Goal: Information Seeking & Learning: Learn about a topic

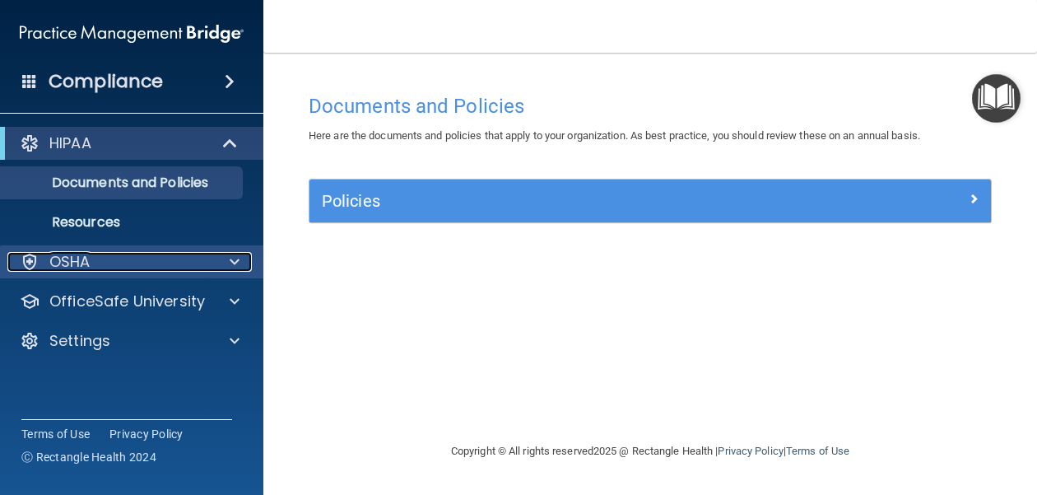
click at [234, 266] on span at bounding box center [235, 262] width 10 height 20
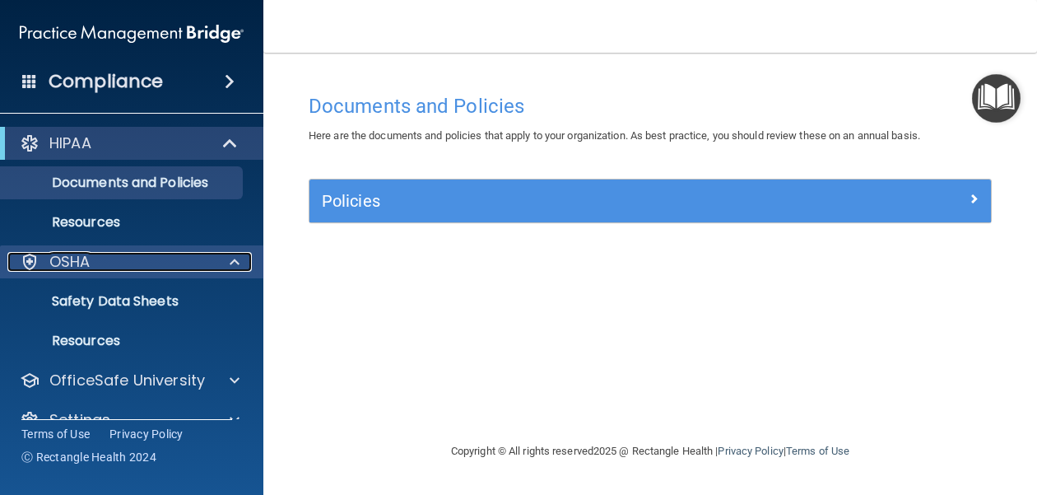
click at [233, 261] on span at bounding box center [235, 262] width 10 height 20
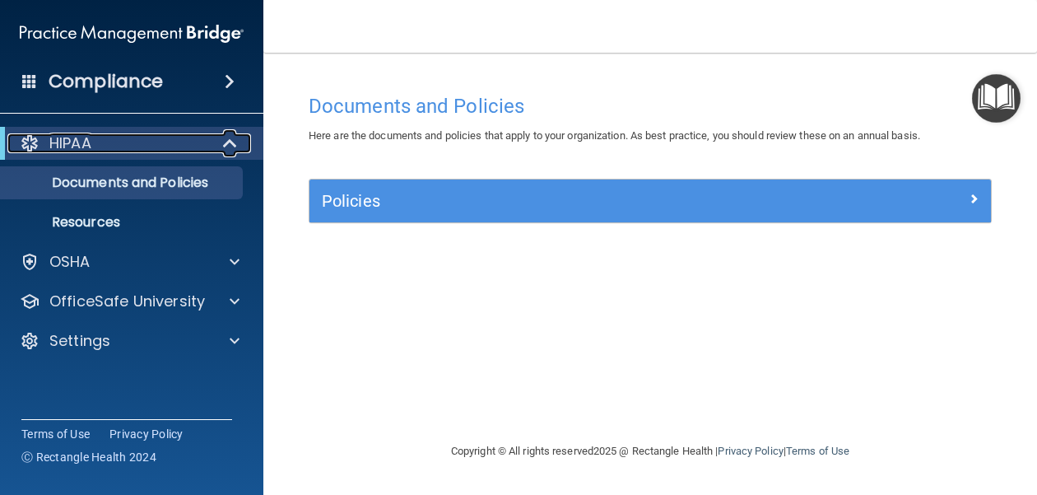
click at [226, 141] on span at bounding box center [232, 143] width 14 height 20
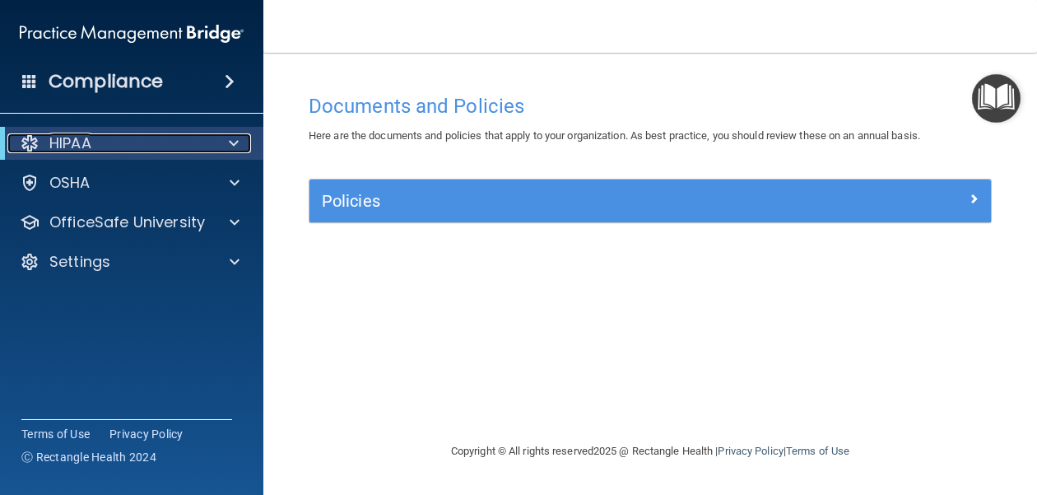
click at [226, 141] on div at bounding box center [231, 143] width 40 height 20
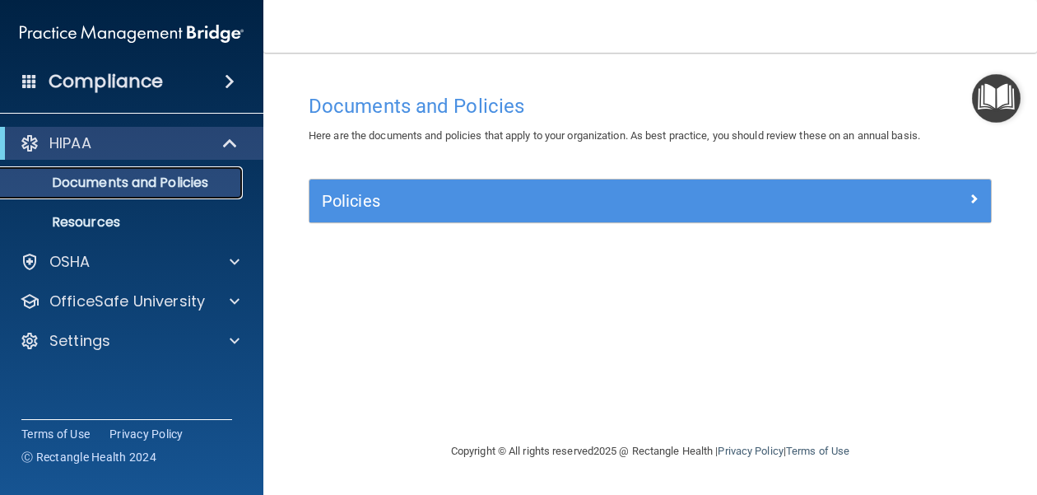
click at [164, 183] on p "Documents and Policies" at bounding box center [123, 183] width 225 height 16
click at [225, 77] on span at bounding box center [230, 82] width 10 height 20
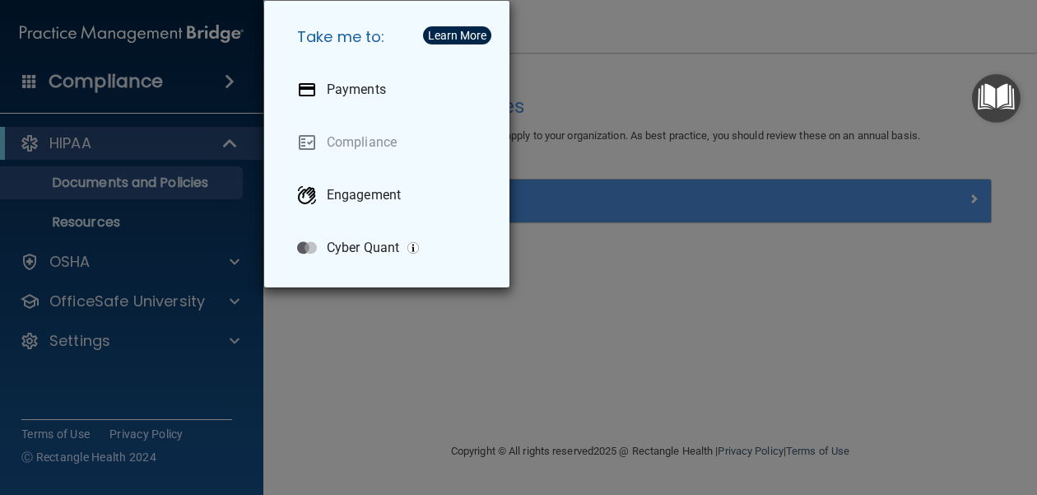
click at [356, 303] on div "Take me to: Payments Compliance Engagement Cyber Quant" at bounding box center [518, 247] width 1037 height 495
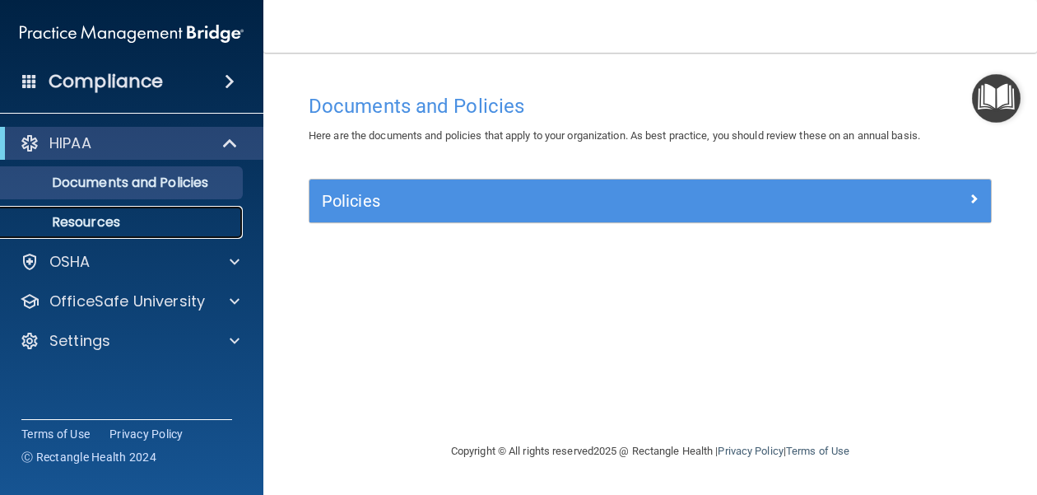
click at [114, 218] on p "Resources" at bounding box center [123, 222] width 225 height 16
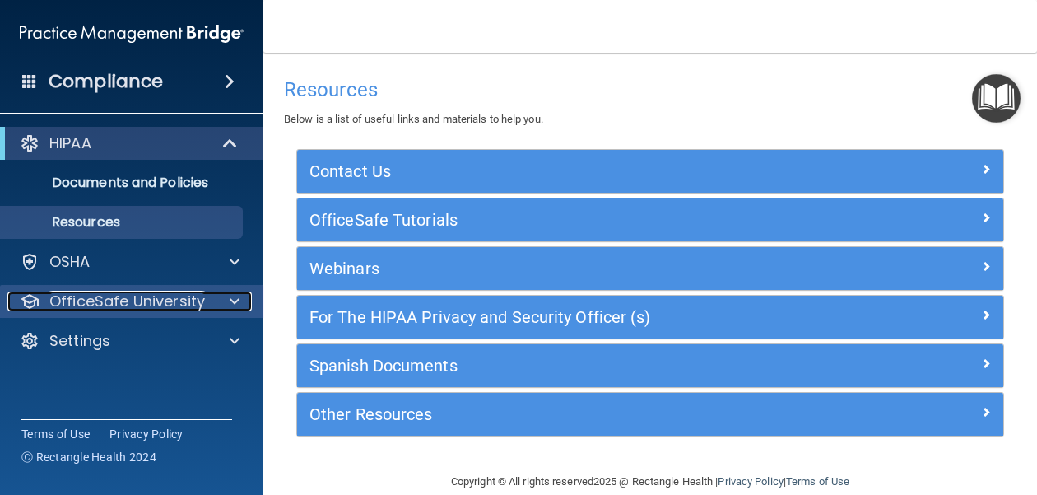
click at [142, 303] on p "OfficeSafe University" at bounding box center [127, 301] width 156 height 20
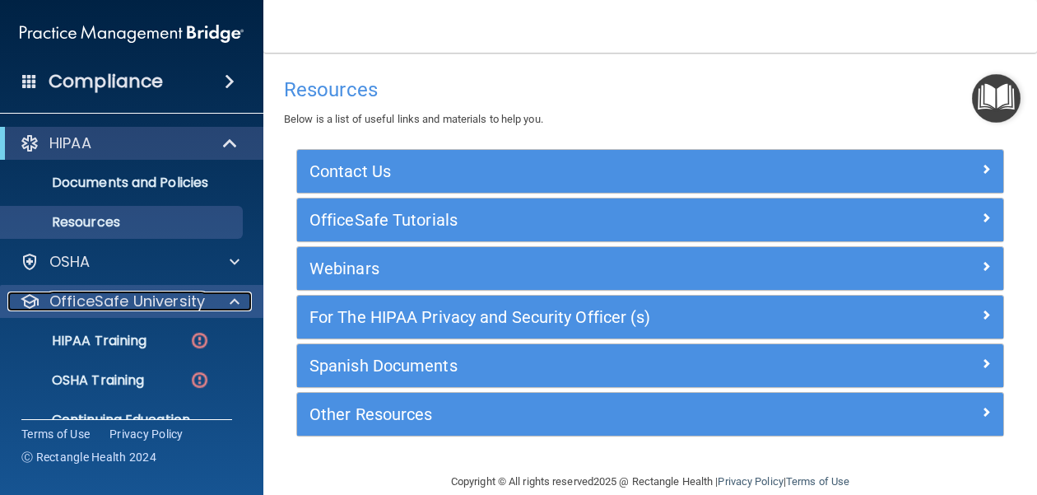
scroll to position [70, 0]
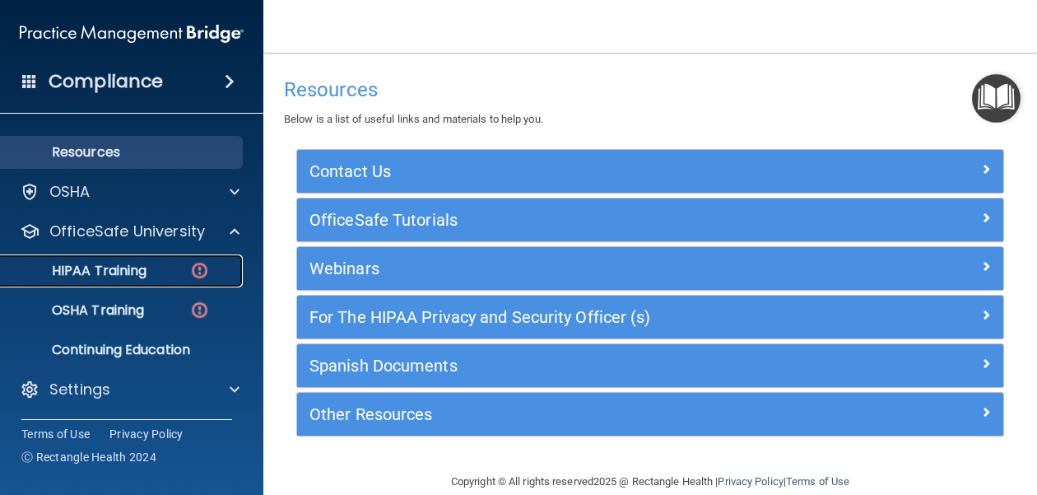
click at [119, 269] on p "HIPAA Training" at bounding box center [79, 271] width 136 height 16
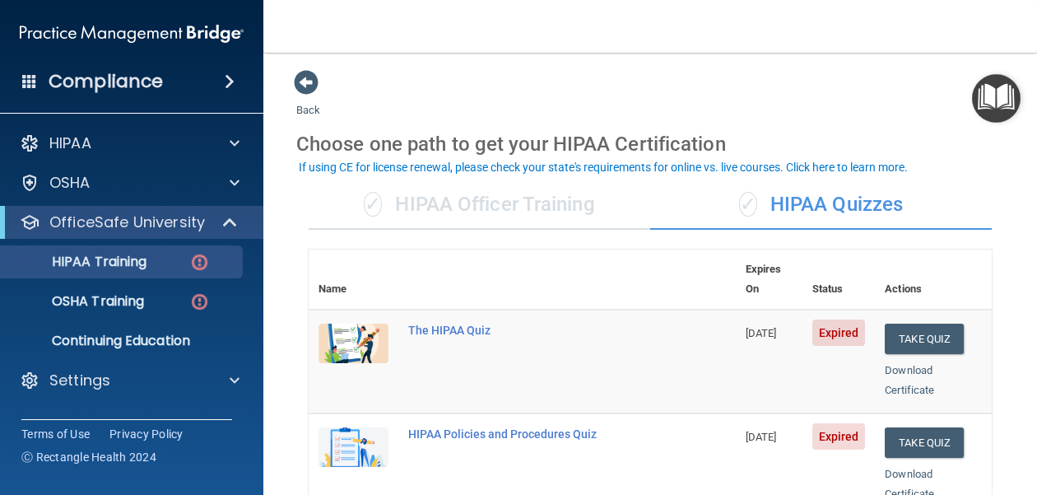
click at [497, 207] on div "✓ HIPAA Officer Training" at bounding box center [480, 204] width 342 height 49
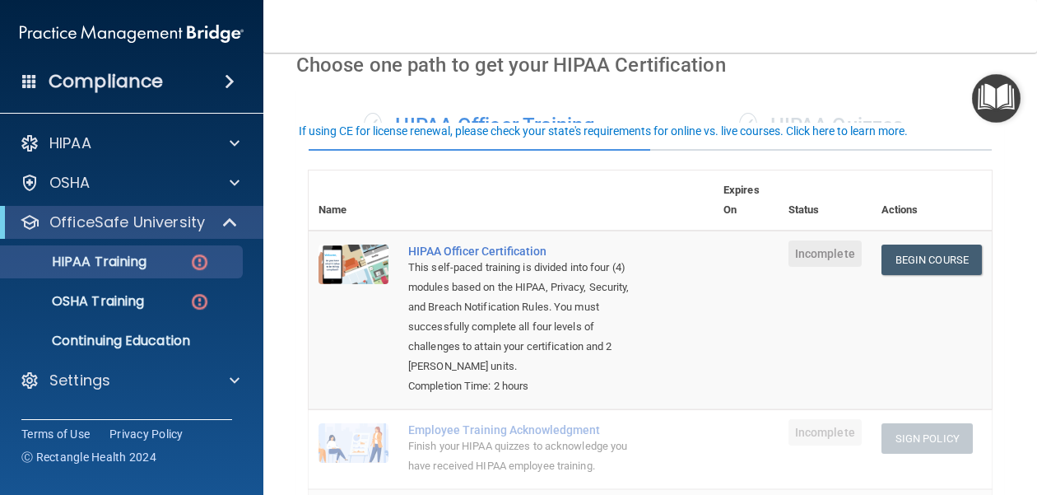
scroll to position [83, 0]
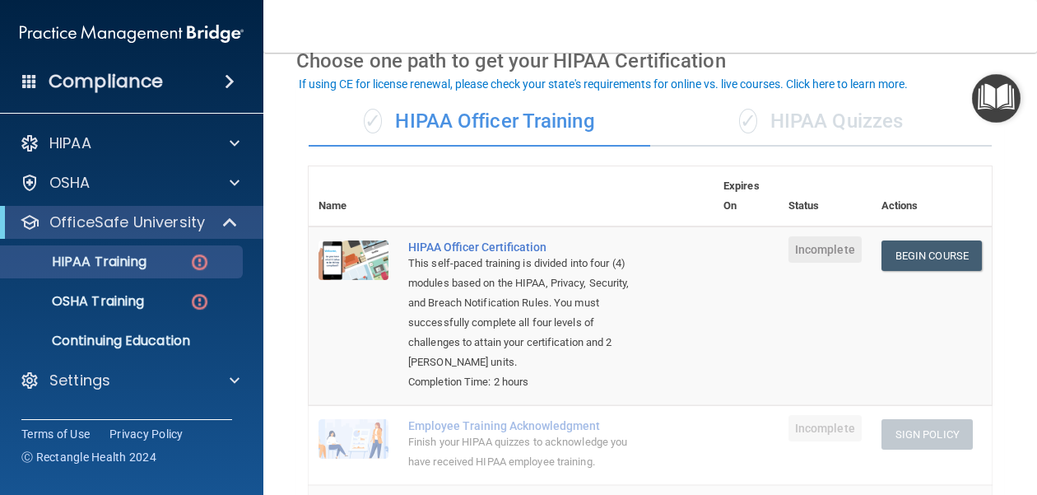
click at [842, 118] on div "✓ HIPAA Quizzes" at bounding box center [821, 121] width 342 height 49
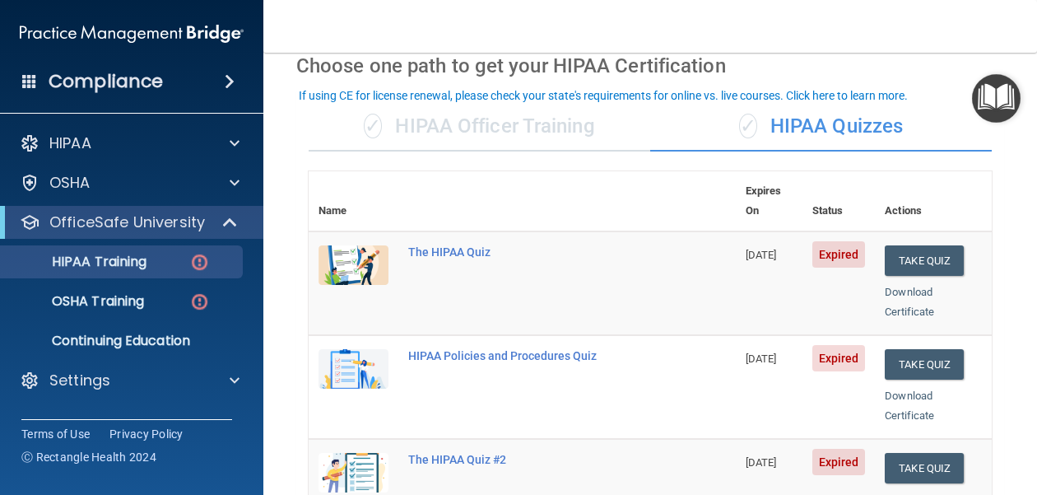
scroll to position [71, 0]
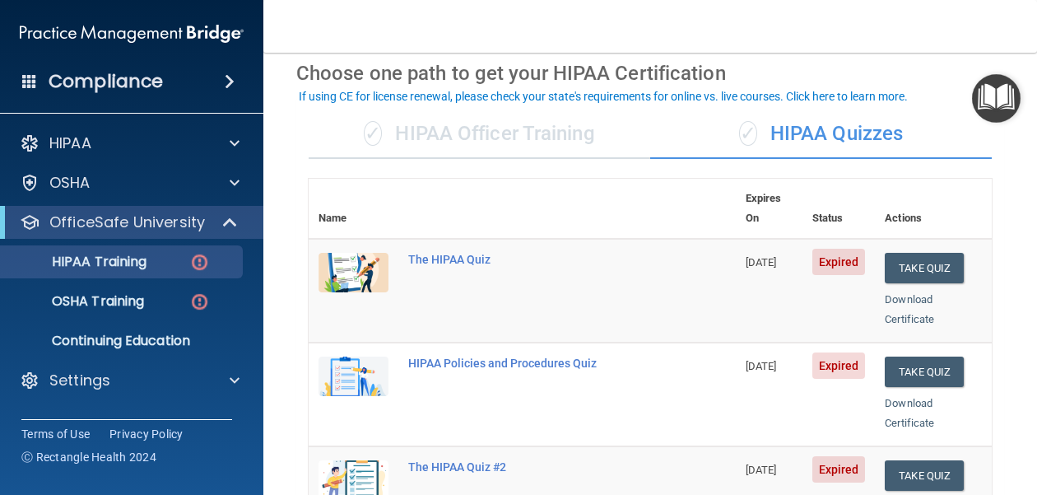
click at [519, 133] on div "✓ HIPAA Officer Training" at bounding box center [480, 133] width 342 height 49
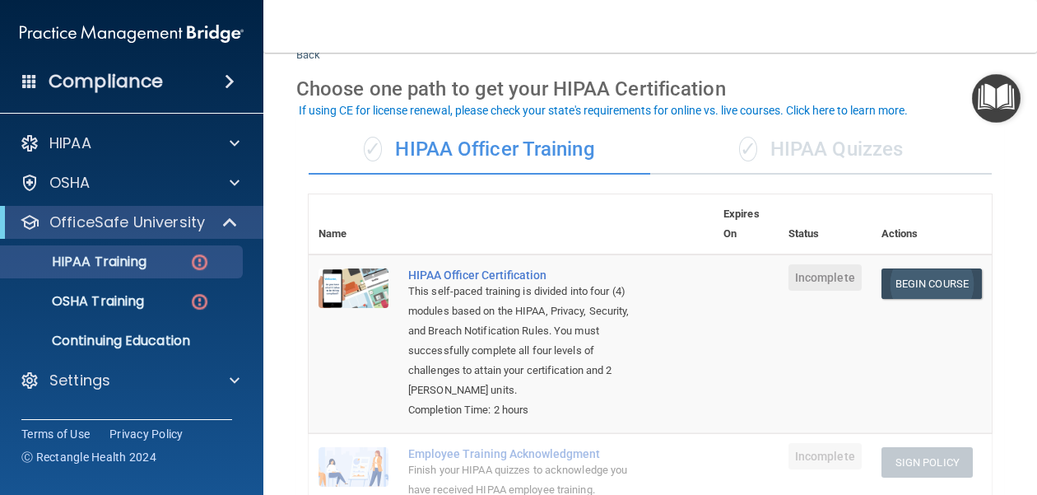
scroll to position [56, 0]
click at [882, 147] on div "✓ HIPAA Quizzes" at bounding box center [821, 148] width 342 height 49
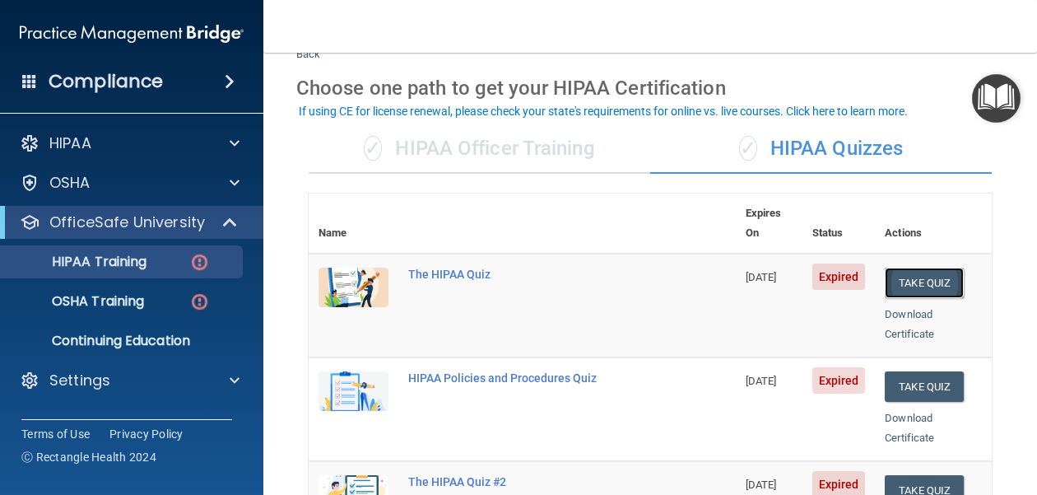
click at [928, 268] on button "Take Quiz" at bounding box center [924, 283] width 79 height 30
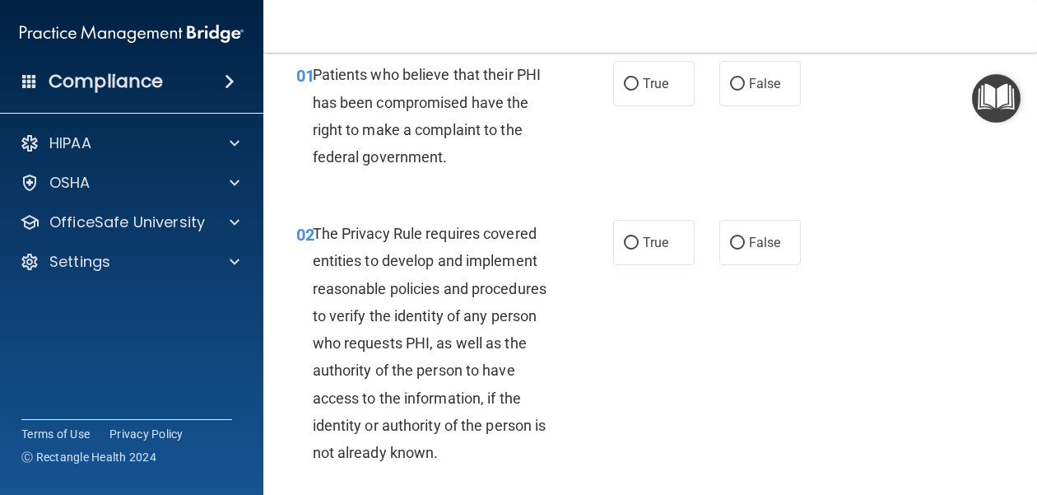
scroll to position [71, 0]
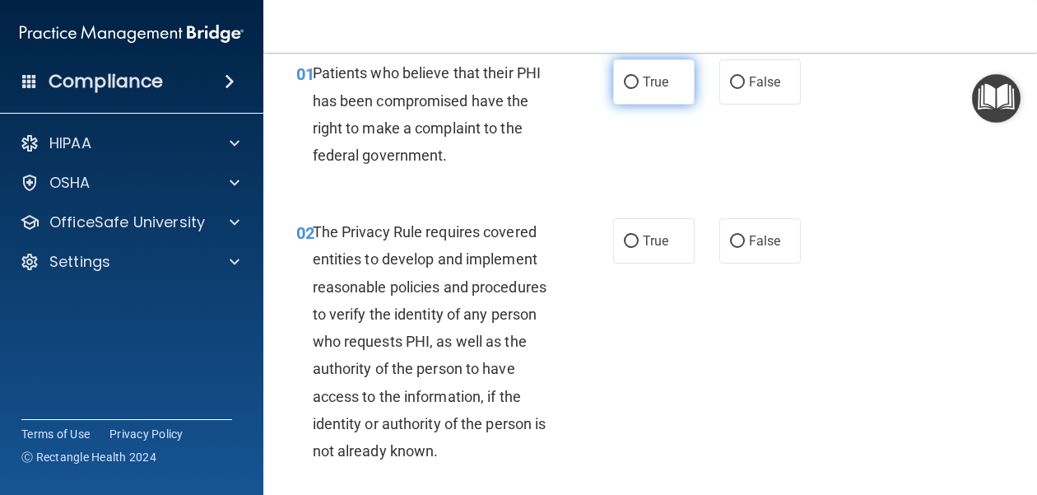
click at [638, 81] on input "True" at bounding box center [631, 83] width 15 height 12
radio input "true"
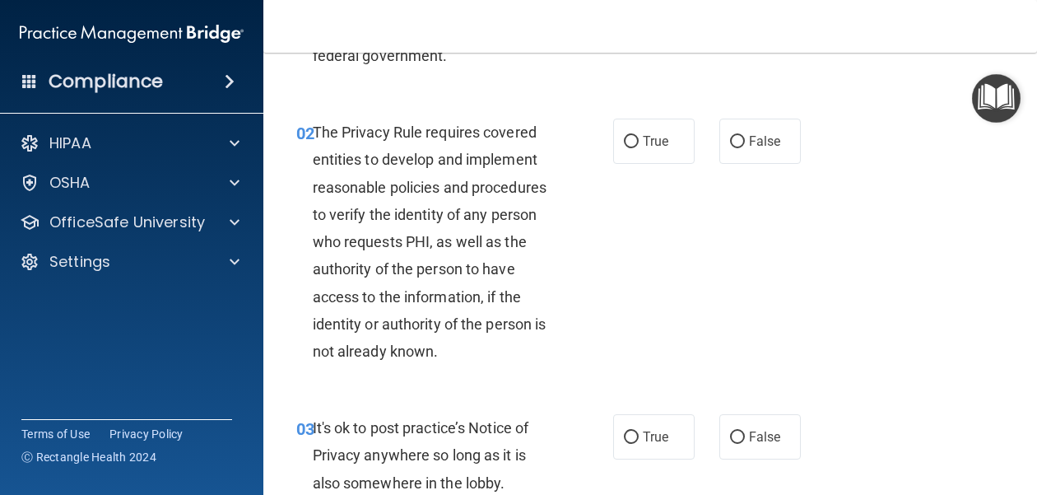
scroll to position [175, 0]
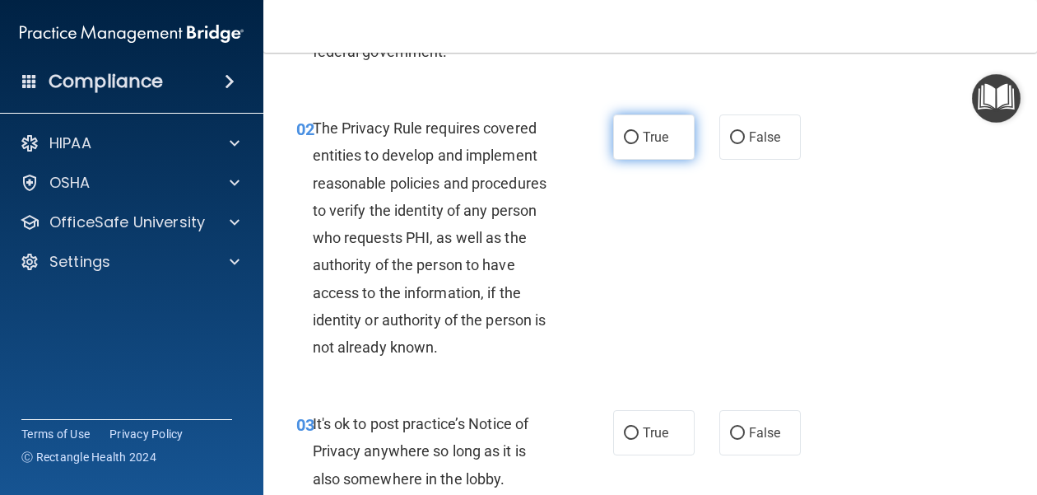
click at [651, 137] on span "True" at bounding box center [656, 137] width 26 height 16
click at [639, 137] on input "True" at bounding box center [631, 138] width 15 height 12
radio input "true"
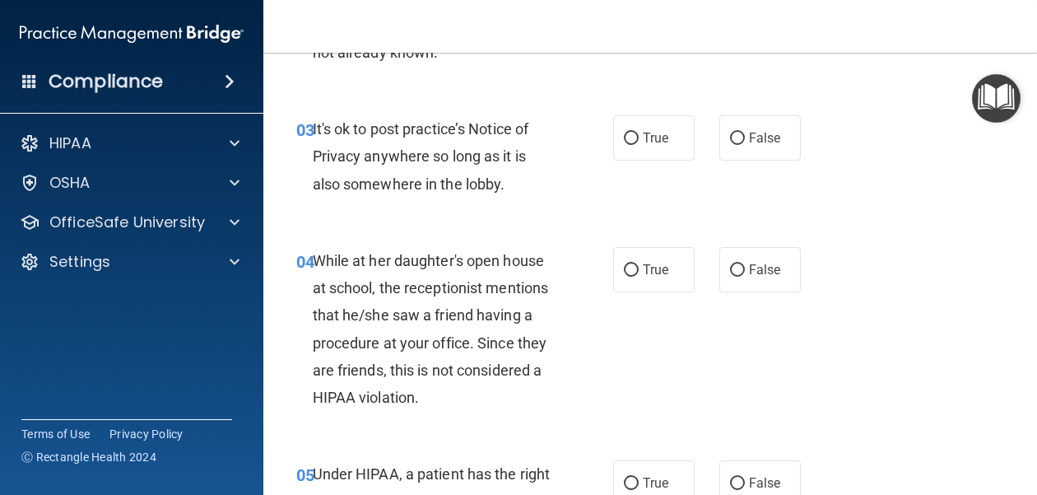
scroll to position [476, 0]
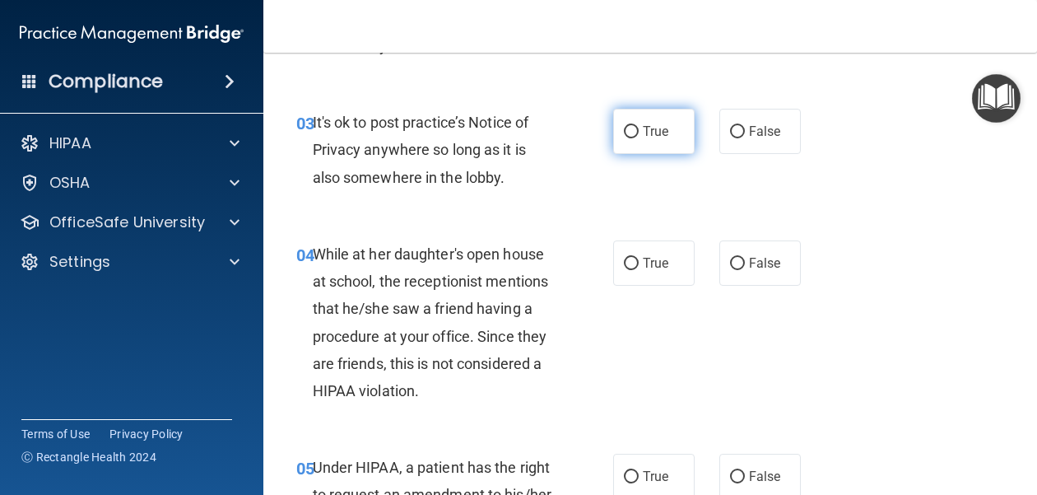
click at [650, 136] on span "True" at bounding box center [656, 131] width 26 height 16
click at [639, 136] on input "True" at bounding box center [631, 132] width 15 height 12
radio input "true"
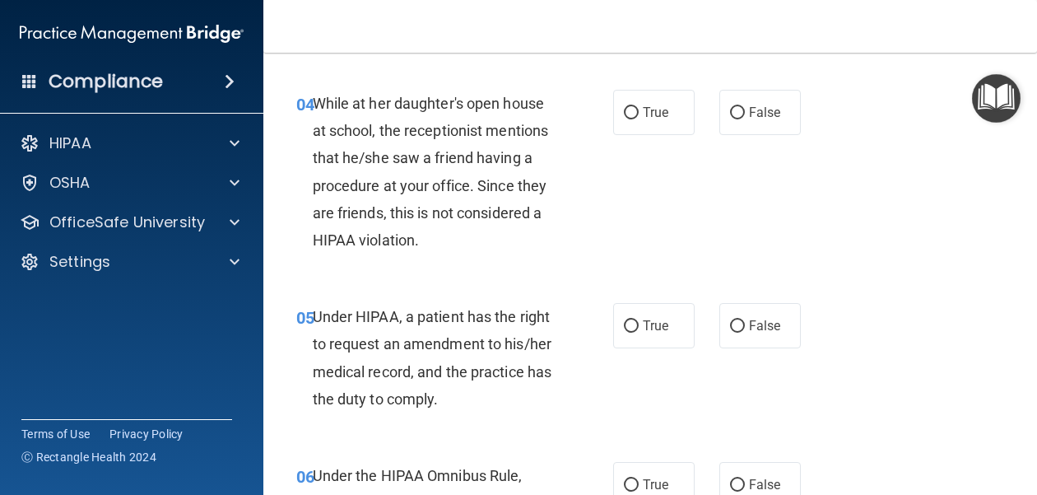
scroll to position [628, 0]
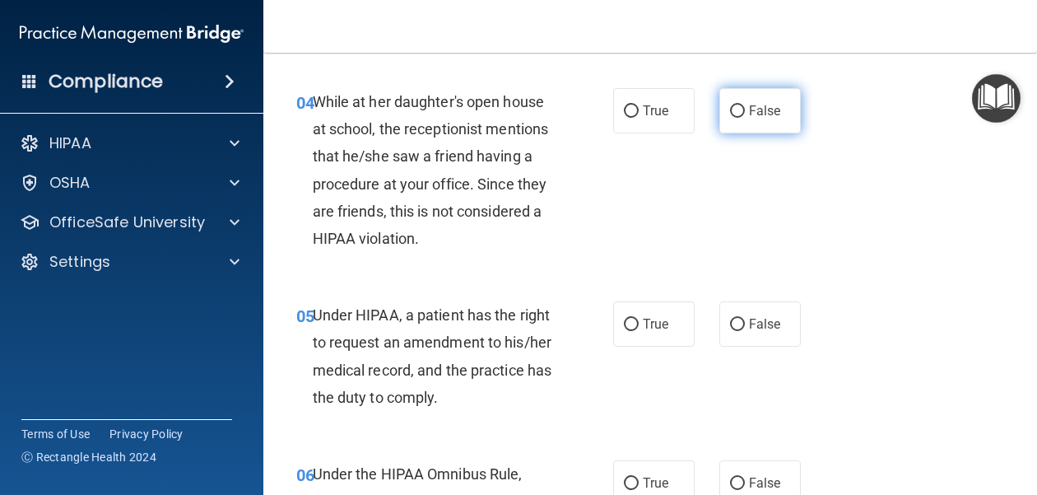
click at [764, 101] on label "False" at bounding box center [760, 110] width 81 height 45
click at [745, 105] on input "False" at bounding box center [737, 111] width 15 height 12
radio input "true"
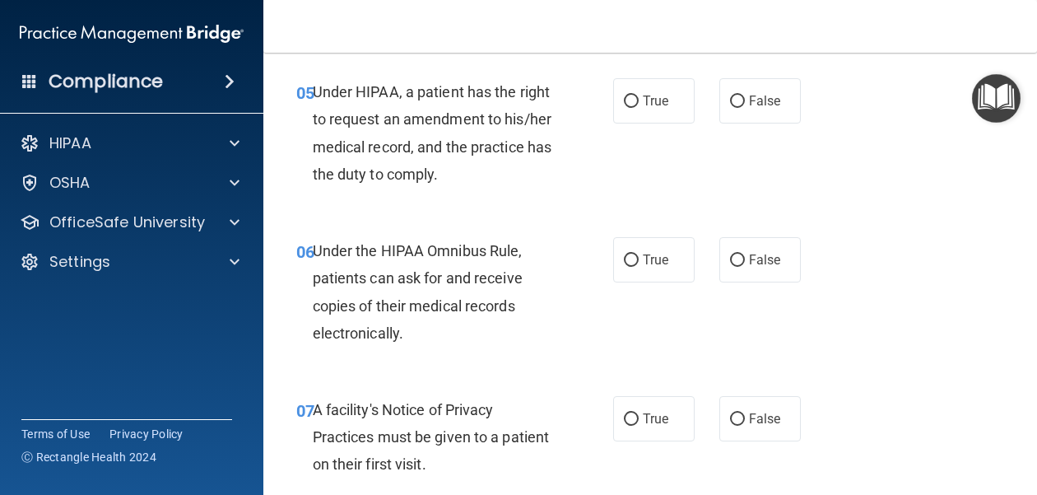
scroll to position [864, 0]
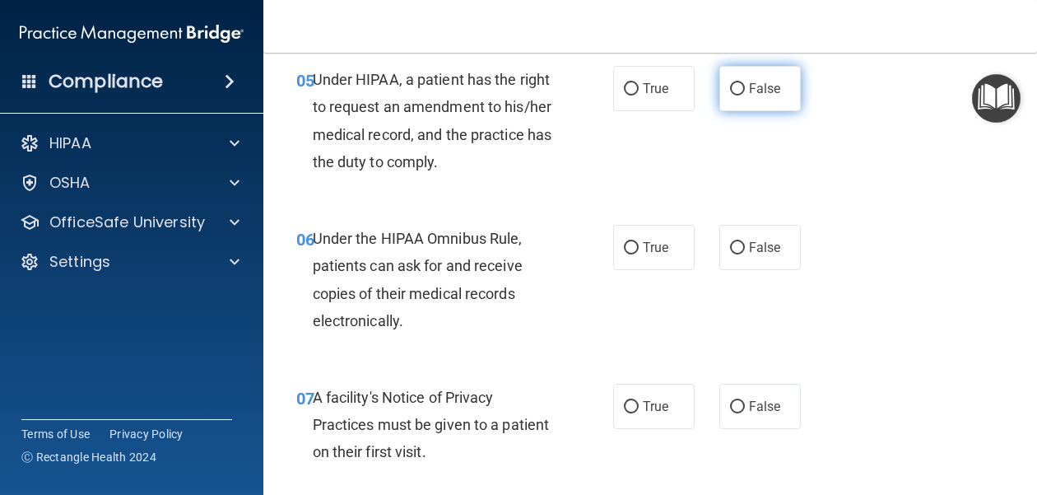
click at [747, 91] on label "False" at bounding box center [760, 88] width 81 height 45
click at [745, 91] on input "False" at bounding box center [737, 89] width 15 height 12
radio input "true"
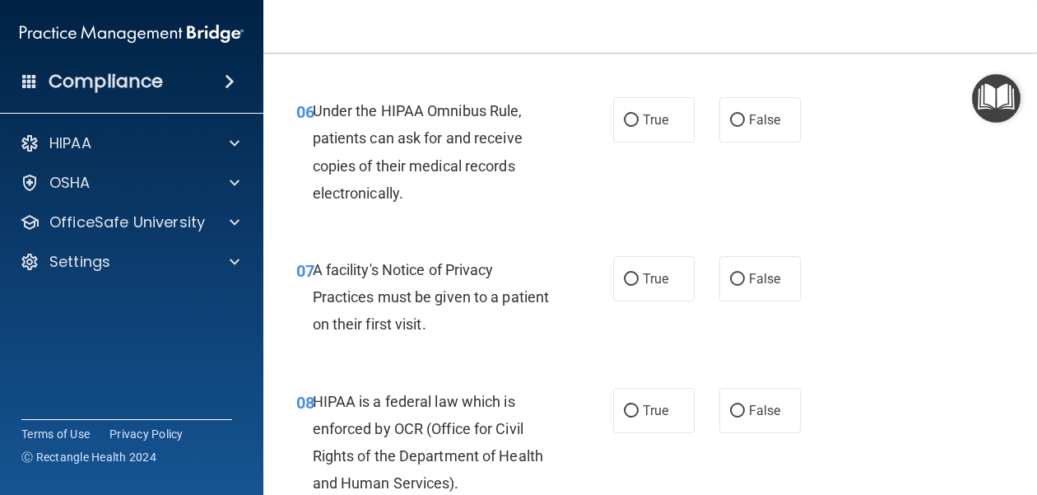
scroll to position [1005, 0]
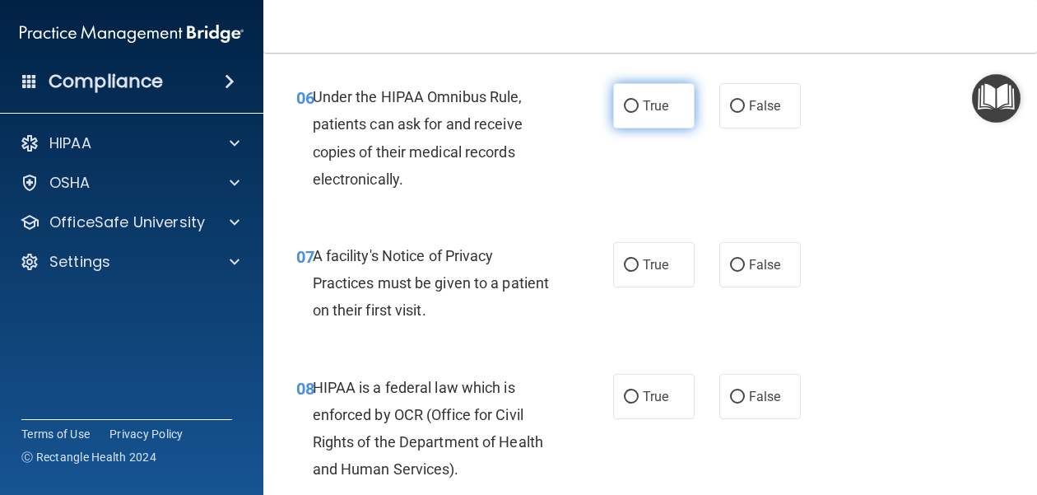
click at [635, 108] on input "True" at bounding box center [631, 106] width 15 height 12
radio input "true"
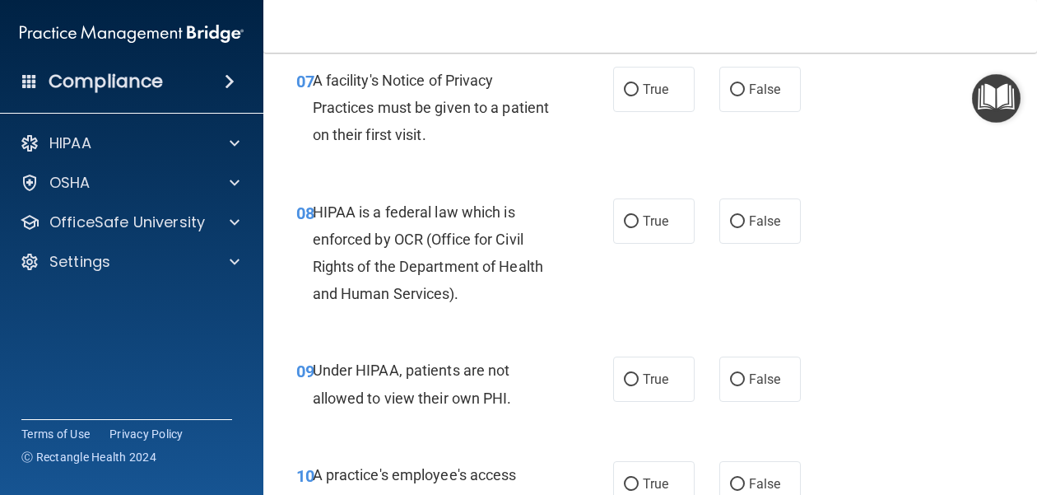
scroll to position [1178, 0]
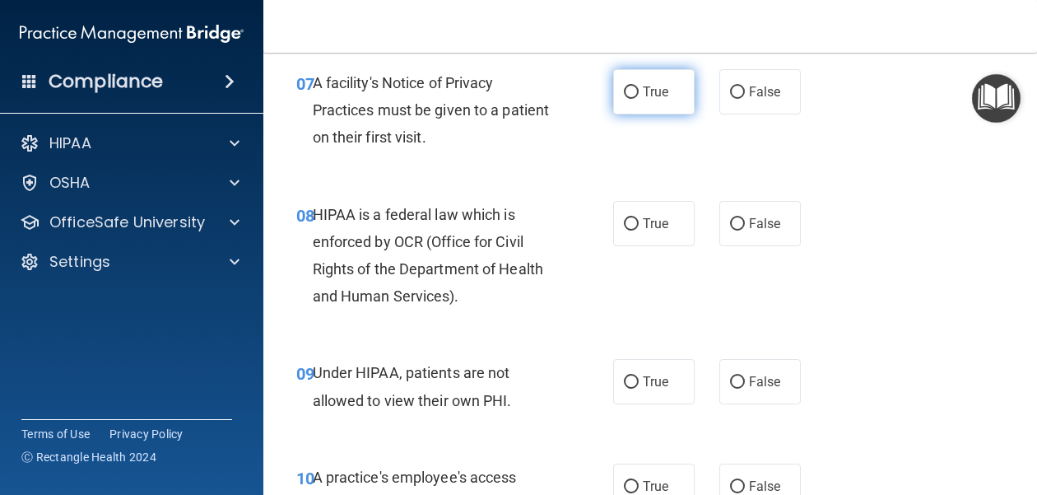
click at [645, 89] on span "True" at bounding box center [656, 92] width 26 height 16
click at [639, 89] on input "True" at bounding box center [631, 92] width 15 height 12
radio input "true"
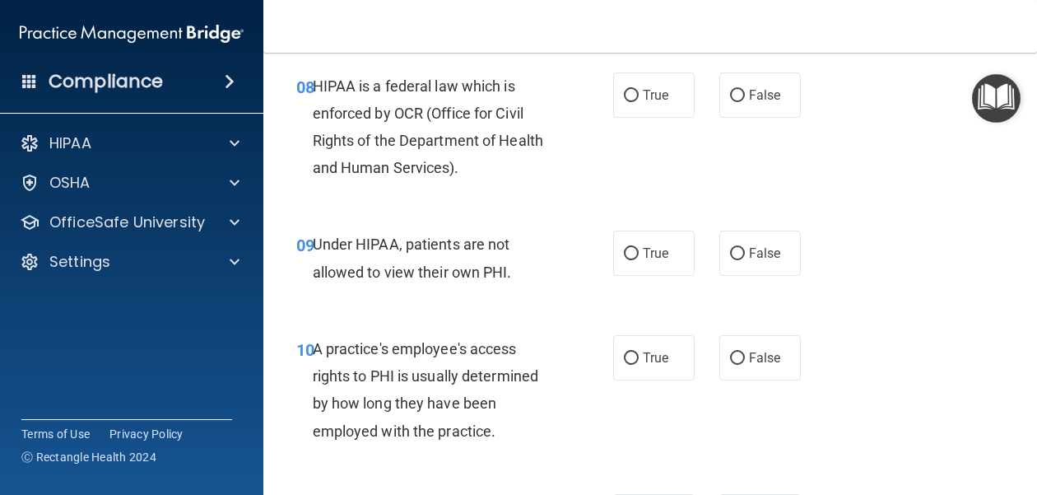
scroll to position [1310, 0]
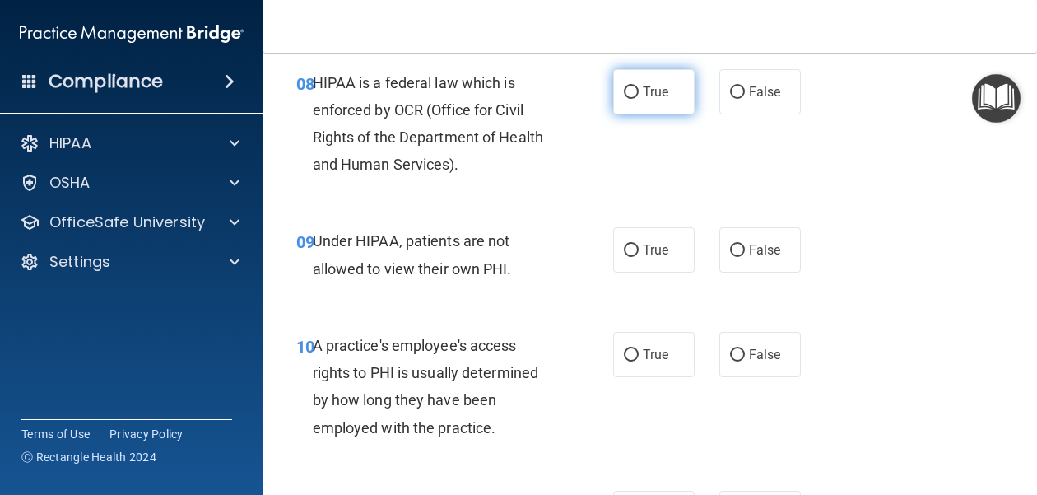
click at [641, 89] on label "True" at bounding box center [653, 91] width 81 height 45
click at [639, 89] on input "True" at bounding box center [631, 92] width 15 height 12
radio input "true"
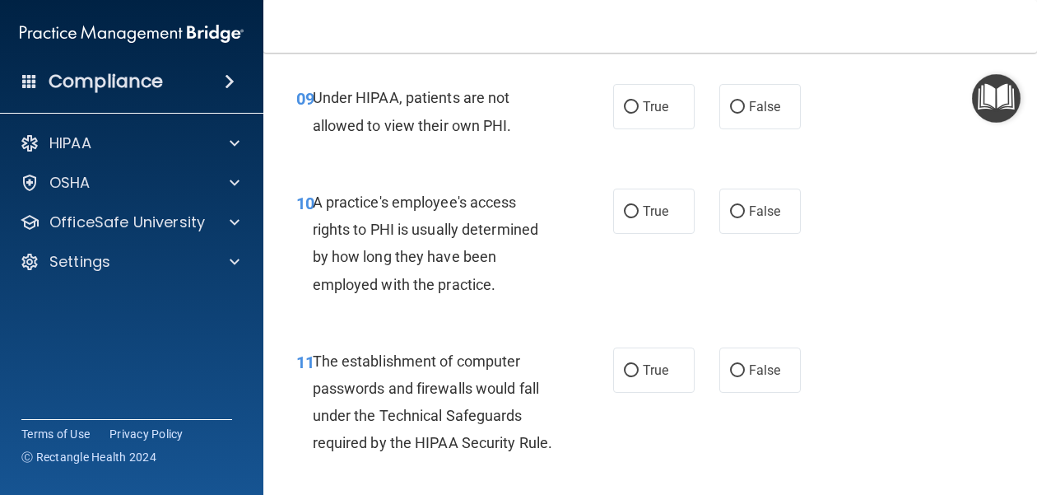
scroll to position [1455, 0]
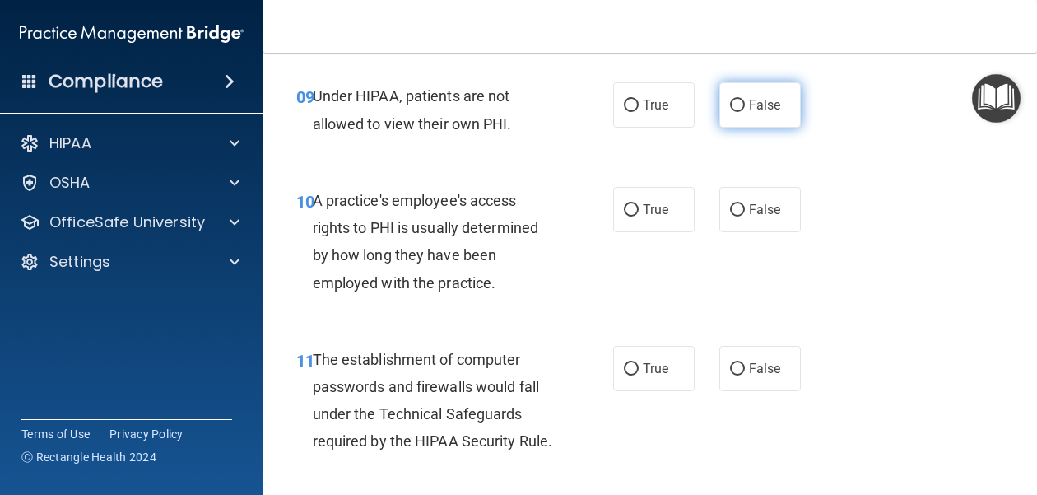
click at [750, 117] on label "False" at bounding box center [760, 104] width 81 height 45
click at [745, 112] on input "False" at bounding box center [737, 106] width 15 height 12
radio input "true"
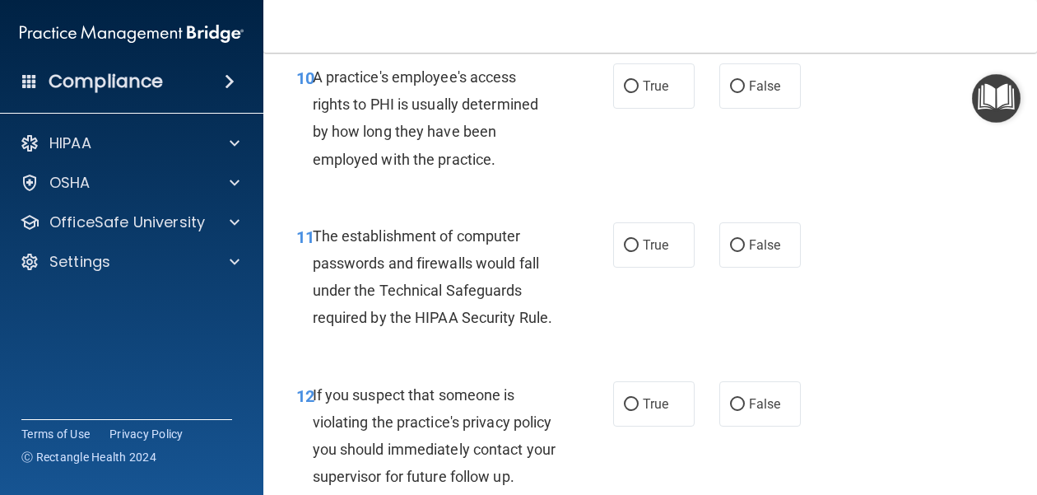
scroll to position [1577, 0]
click at [780, 101] on label "False" at bounding box center [760, 86] width 81 height 45
click at [745, 94] on input "False" at bounding box center [737, 87] width 15 height 12
radio input "true"
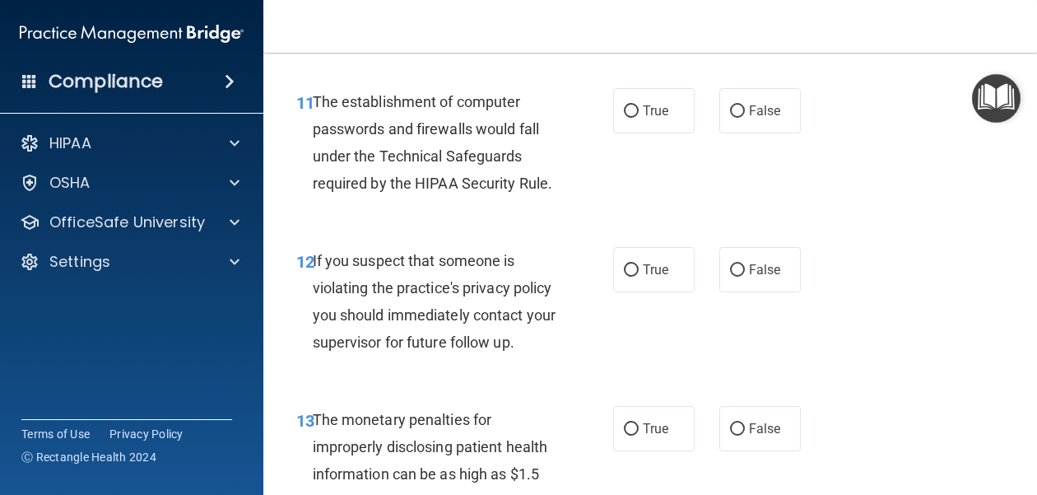
scroll to position [1711, 0]
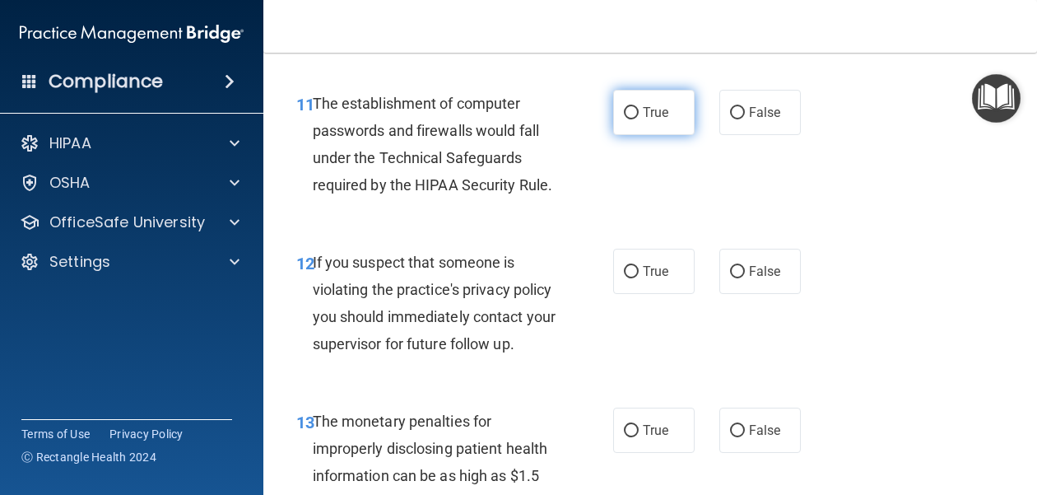
click at [643, 114] on span "True" at bounding box center [656, 113] width 26 height 16
click at [639, 114] on input "True" at bounding box center [631, 113] width 15 height 12
radio input "true"
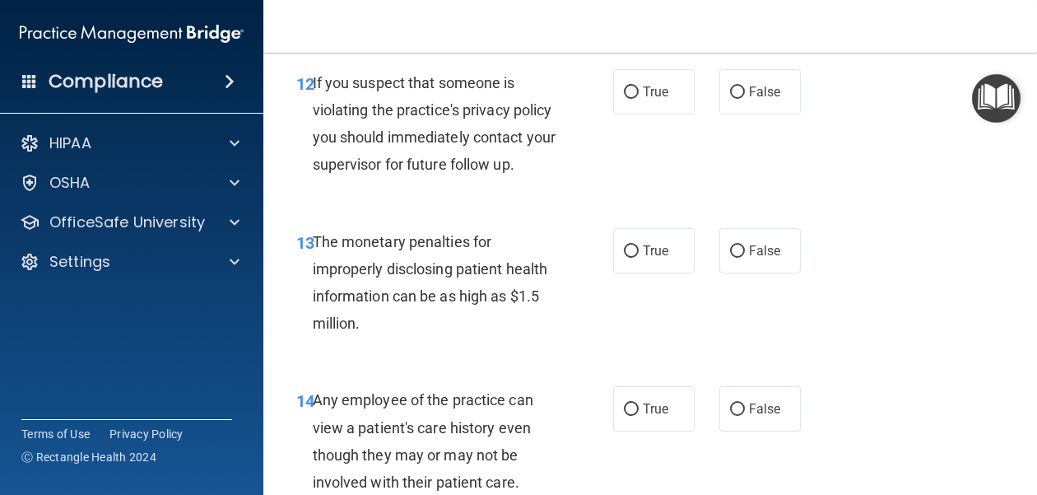
scroll to position [1893, 0]
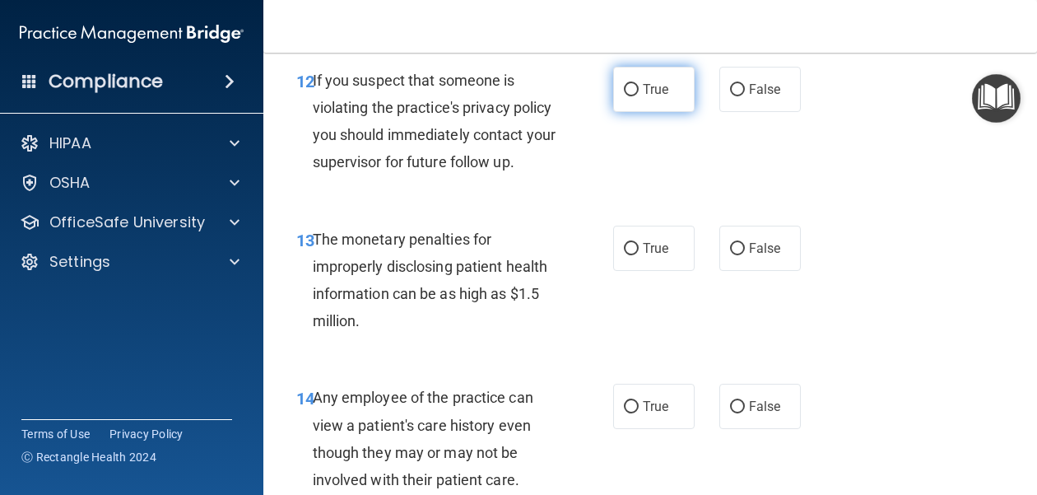
click at [636, 93] on input "True" at bounding box center [631, 90] width 15 height 12
radio input "true"
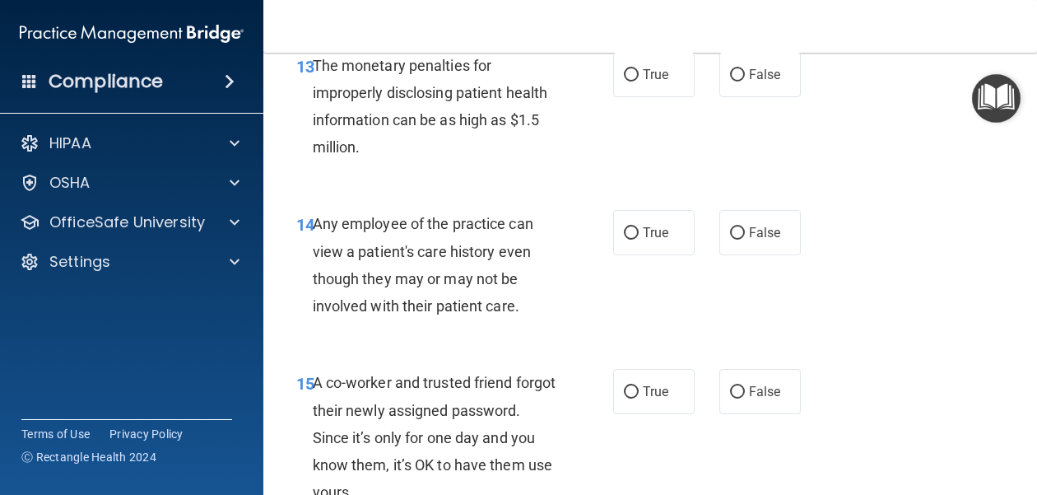
scroll to position [2065, 0]
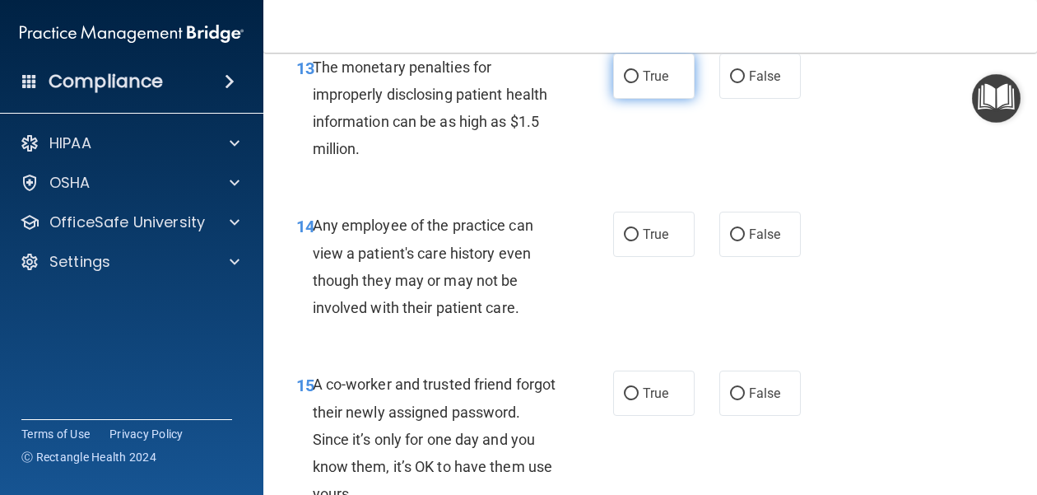
click at [659, 79] on span "True" at bounding box center [656, 76] width 26 height 16
click at [639, 79] on input "True" at bounding box center [631, 77] width 15 height 12
radio input "true"
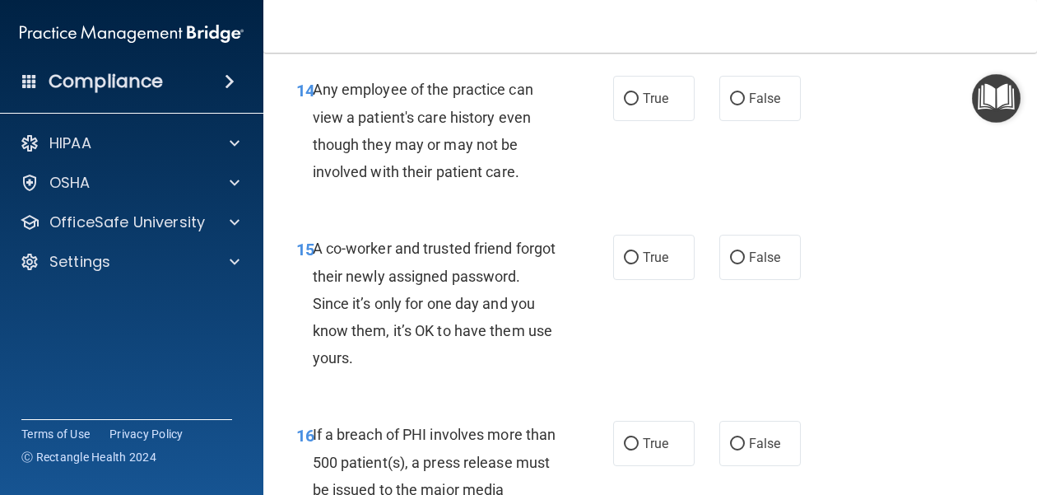
scroll to position [2209, 0]
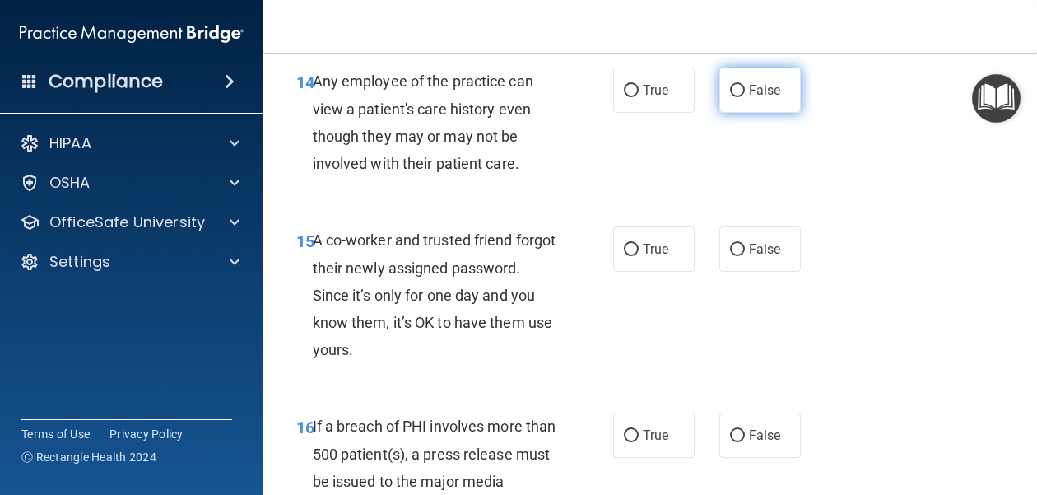
click at [753, 96] on span "False" at bounding box center [765, 90] width 32 height 16
click at [745, 96] on input "False" at bounding box center [737, 91] width 15 height 12
radio input "true"
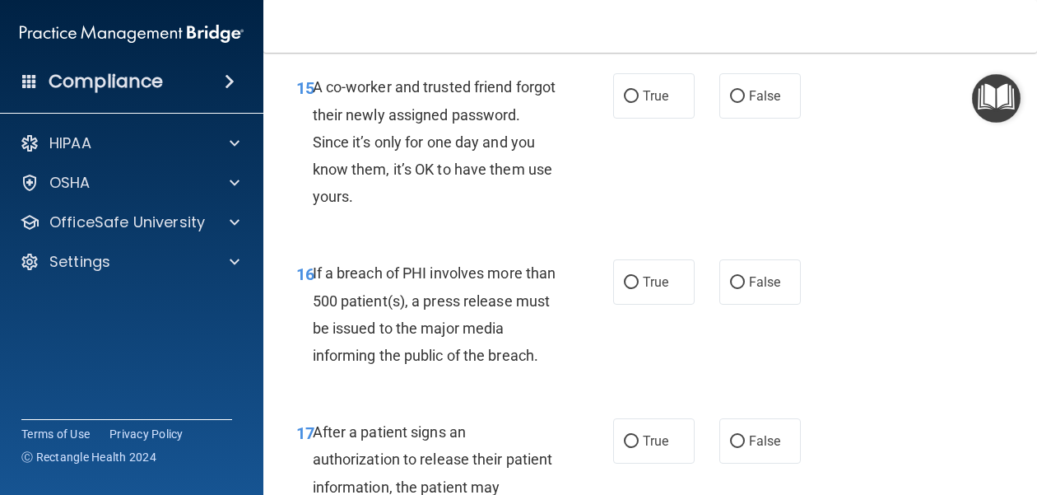
scroll to position [2363, 0]
click at [745, 94] on label "False" at bounding box center [760, 94] width 81 height 45
click at [745, 94] on input "False" at bounding box center [737, 96] width 15 height 12
radio input "true"
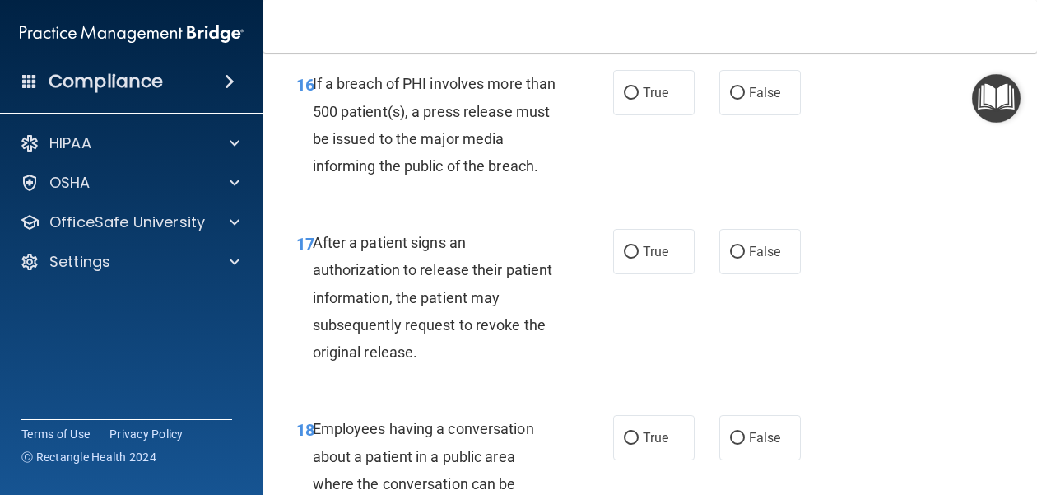
scroll to position [2550, 0]
click at [633, 100] on input "True" at bounding box center [631, 94] width 15 height 12
radio input "true"
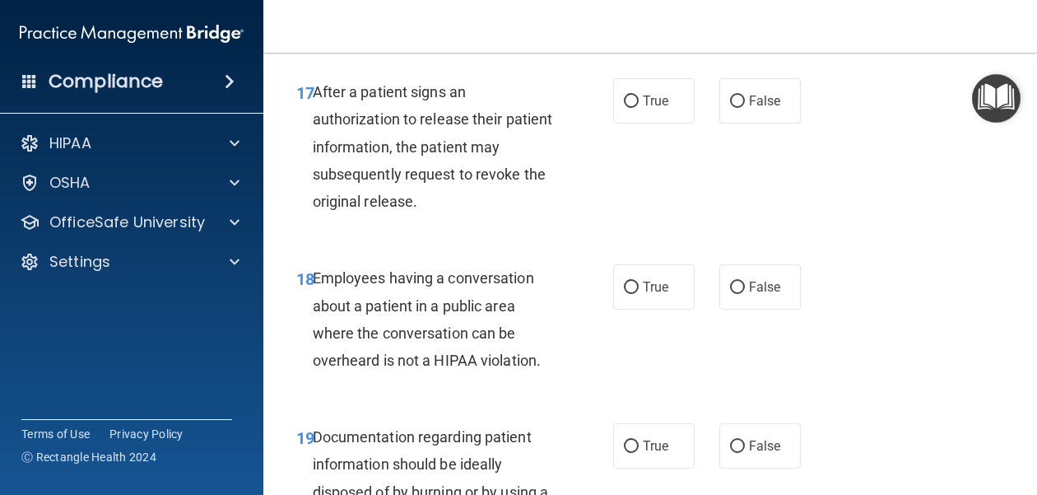
scroll to position [2708, 0]
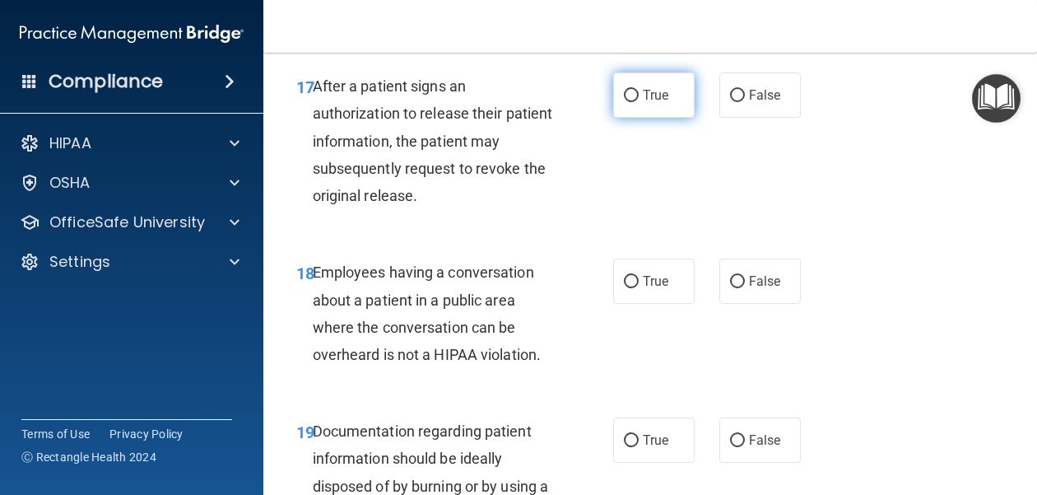
click at [643, 95] on span "True" at bounding box center [656, 95] width 26 height 16
click at [639, 95] on input "True" at bounding box center [631, 96] width 15 height 12
radio input "true"
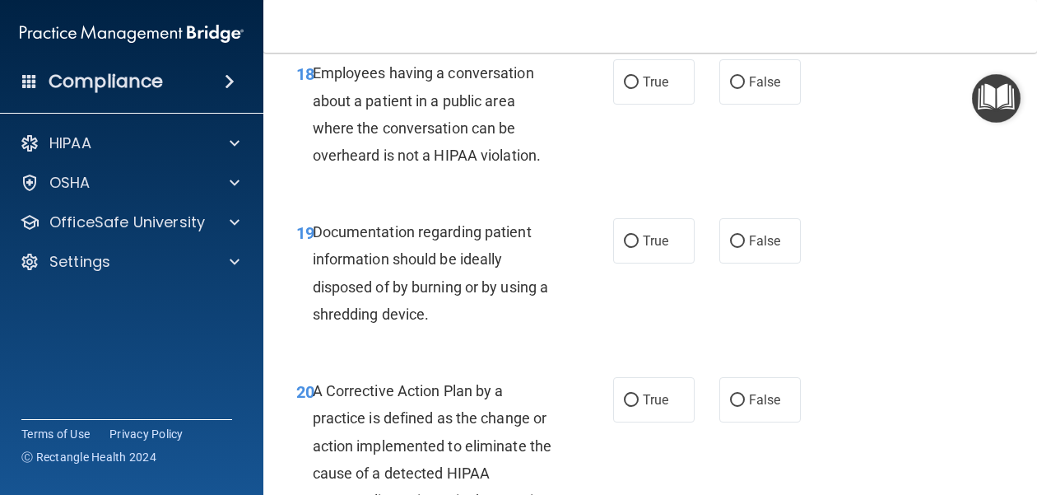
scroll to position [2908, 0]
click at [753, 88] on span "False" at bounding box center [765, 81] width 32 height 16
click at [745, 88] on input "False" at bounding box center [737, 82] width 15 height 12
radio input "true"
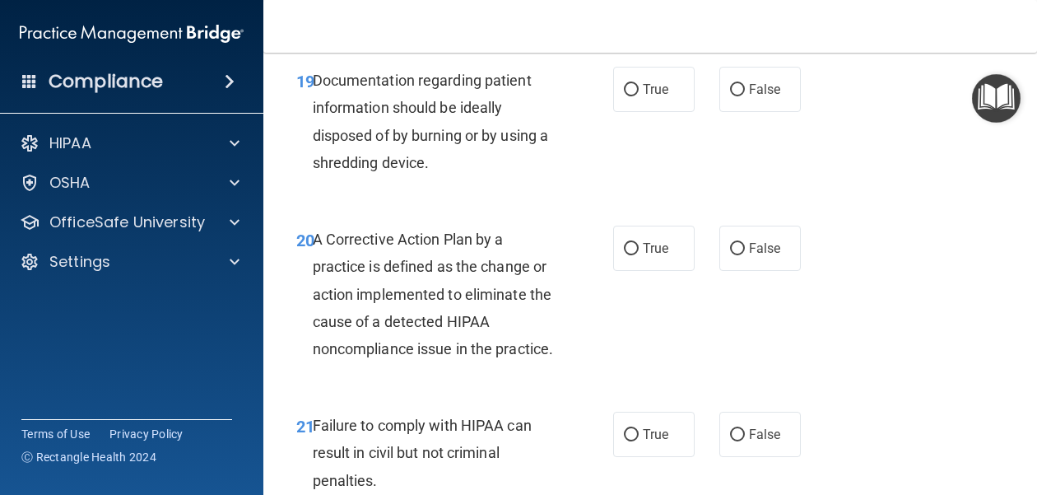
scroll to position [3057, 0]
click at [659, 102] on label "True" at bounding box center [653, 90] width 81 height 45
click at [639, 97] on input "True" at bounding box center [631, 91] width 15 height 12
radio input "true"
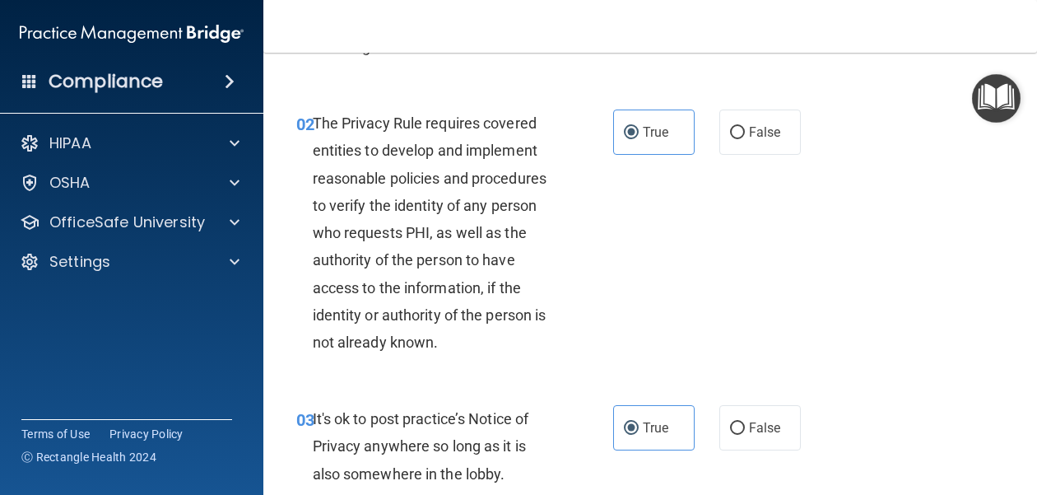
scroll to position [179, 0]
